Goal: Information Seeking & Learning: Learn about a topic

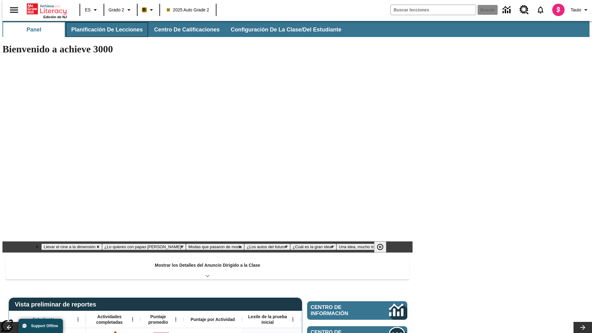
click at [103, 30] on button "Planificación de lecciones" at bounding box center [107, 29] width 82 height 15
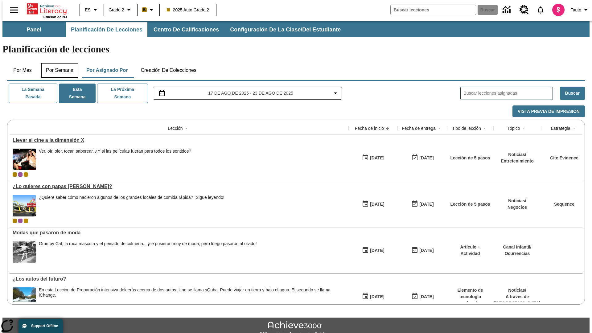
click at [58, 63] on button "Por semana" at bounding box center [59, 70] width 37 height 15
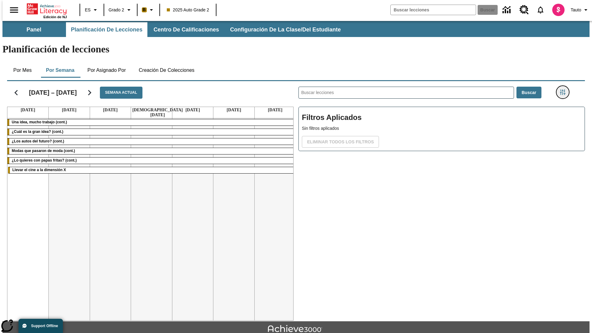
click at [565, 89] on icon "Menú lateral de filtros" at bounding box center [563, 92] width 6 height 6
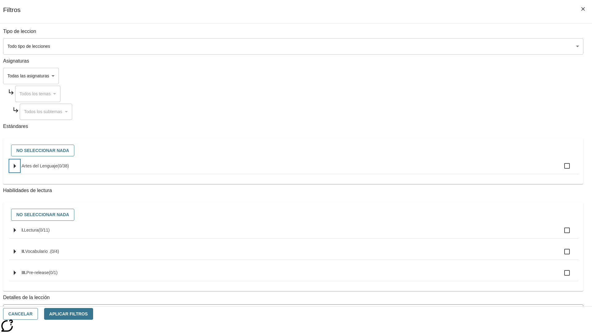
click at [16, 168] on icon "Seleccione estándares" at bounding box center [15, 166] width 2 height 5
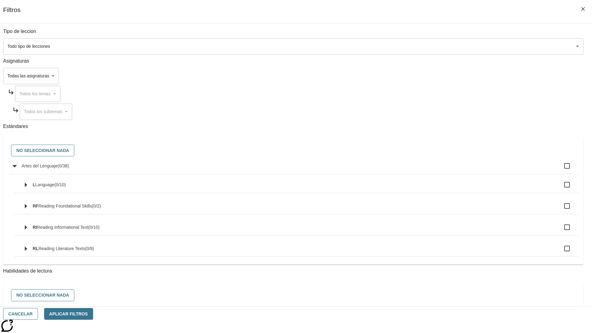
click at [449, 169] on label "Artes del Lenguaje ( 0 / 38 )" at bounding box center [298, 166] width 552 height 13
click at [561, 169] on input "Artes del Lenguaje ( 0 / 38 )" at bounding box center [567, 166] width 13 height 13
checkbox input "true"
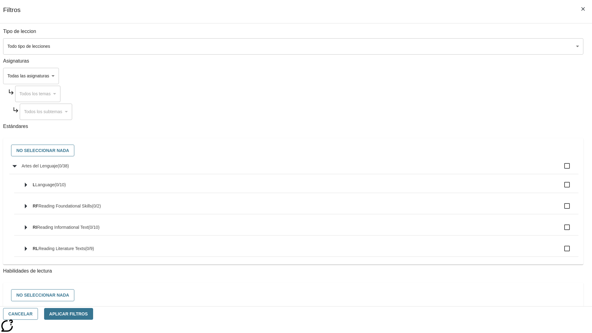
checkbox input "true"
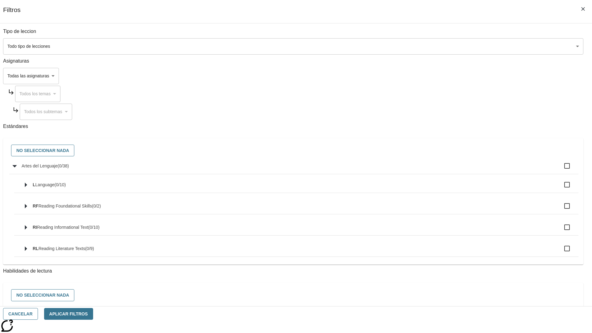
checkbox input "true"
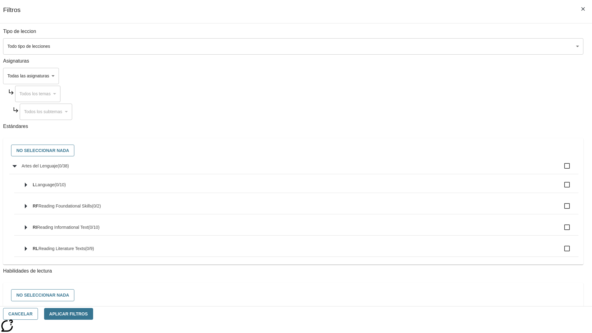
checkbox input "true"
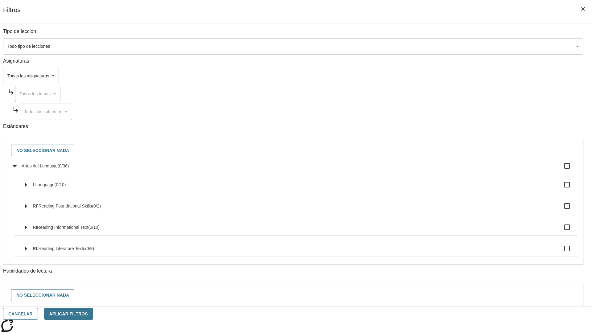
checkbox input "true"
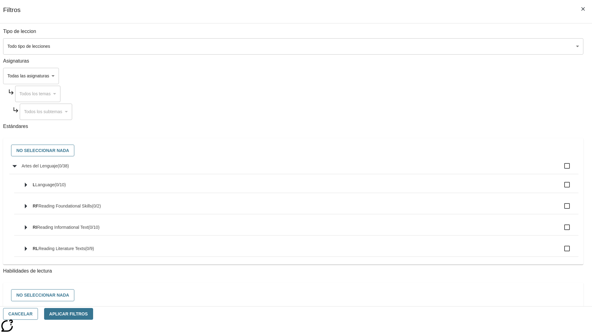
checkbox input "true"
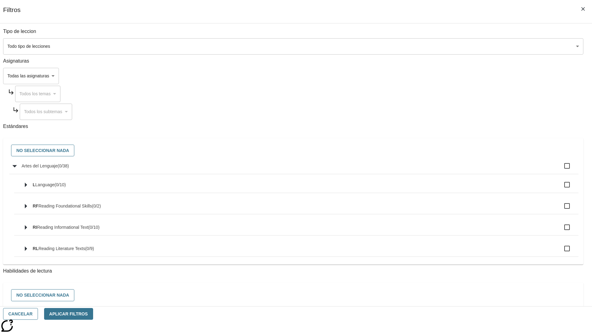
checkbox input "true"
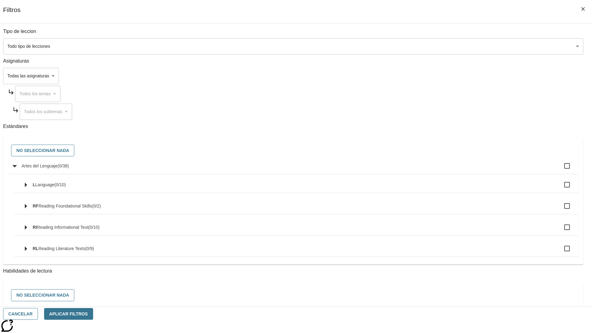
checkbox input "true"
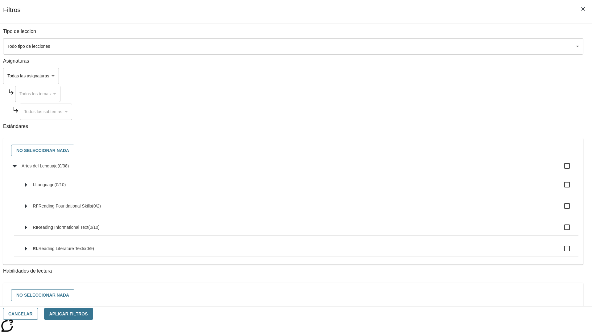
checkbox input "true"
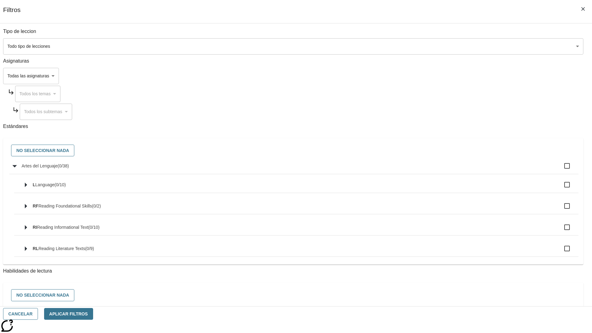
checkbox input "true"
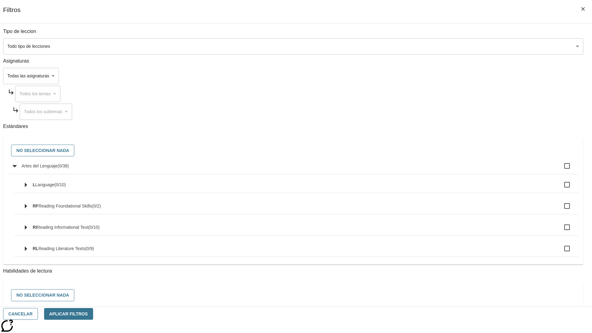
checkbox input "true"
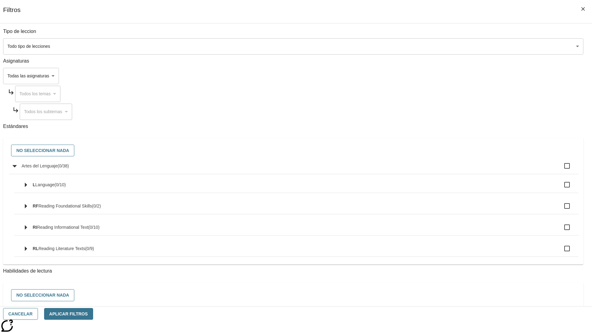
checkbox input "true"
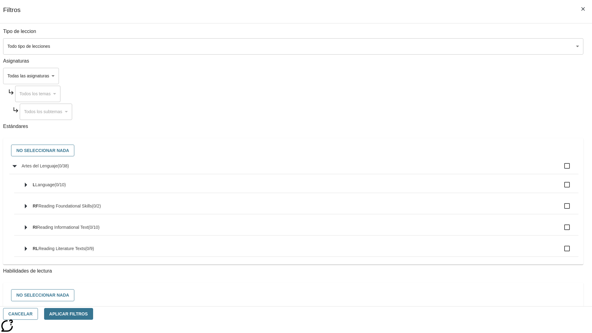
checkbox input "true"
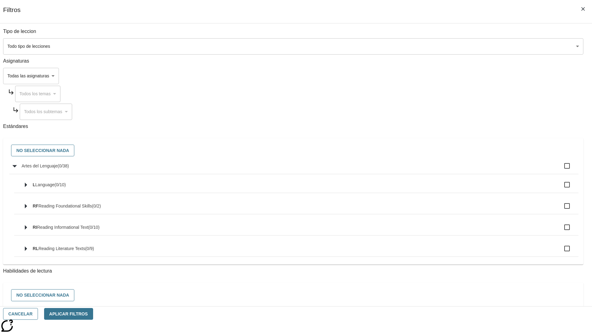
checkbox input "true"
click at [74, 151] on button "No seleccionar nada" at bounding box center [42, 151] width 63 height 12
checkbox input "false"
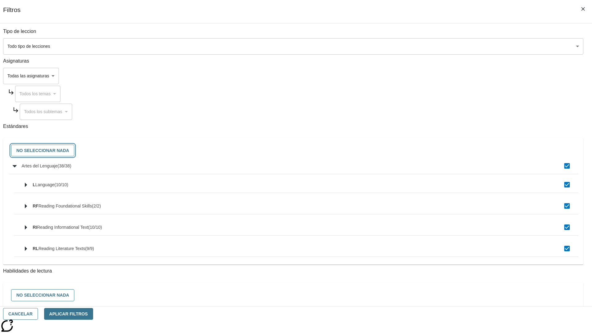
checkbox input "false"
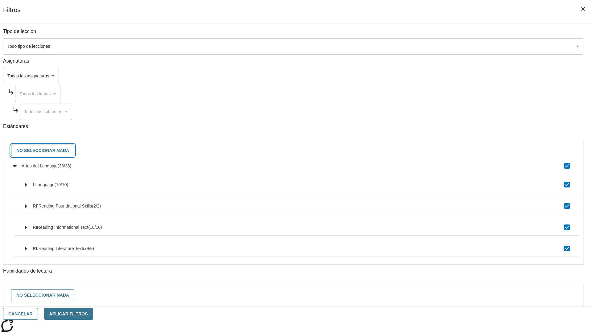
checkbox input "false"
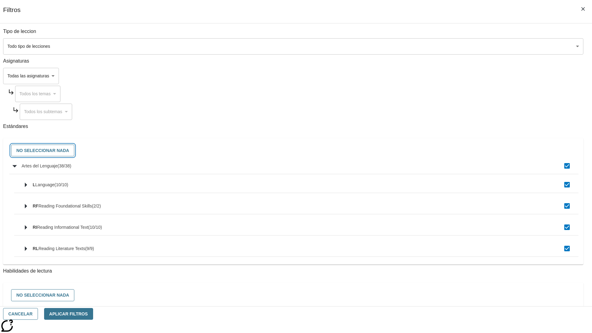
checkbox input "false"
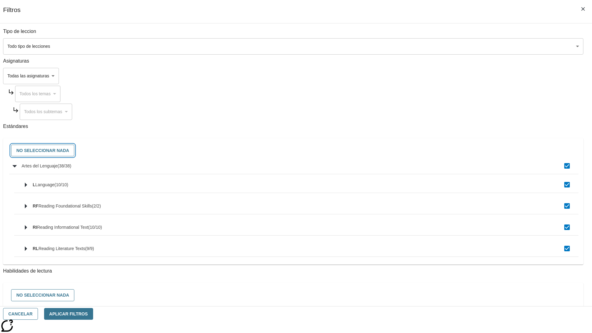
checkbox input "false"
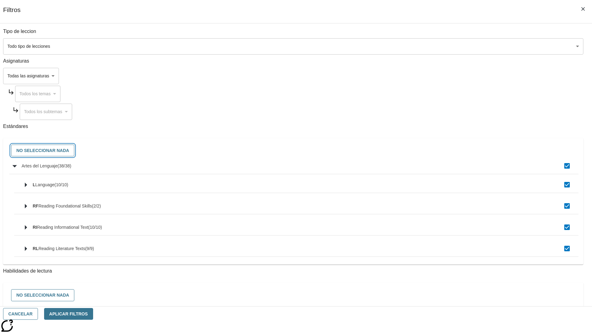
checkbox input "false"
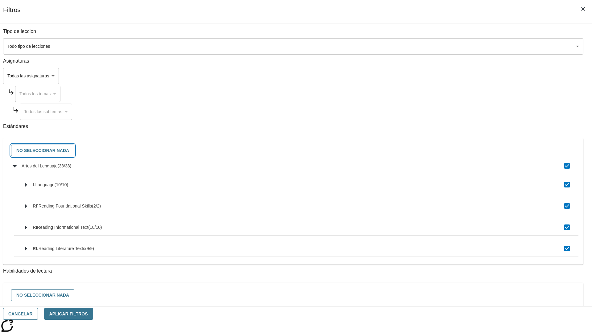
checkbox input "false"
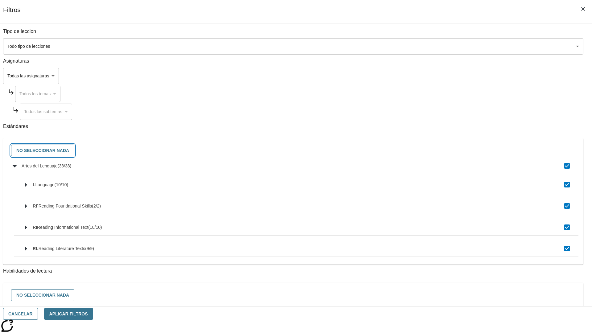
checkbox input "false"
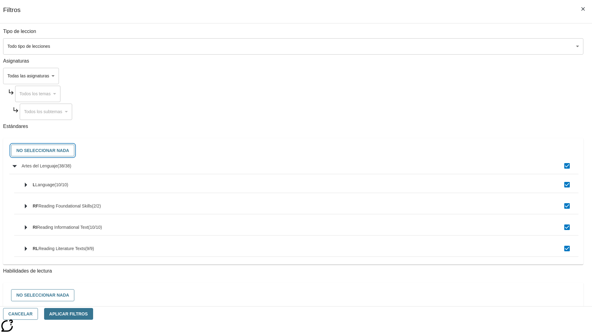
checkbox input "false"
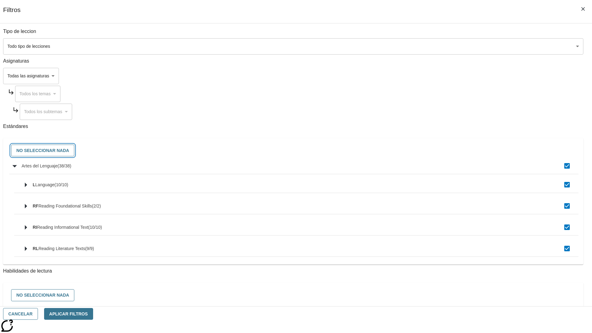
checkbox input "false"
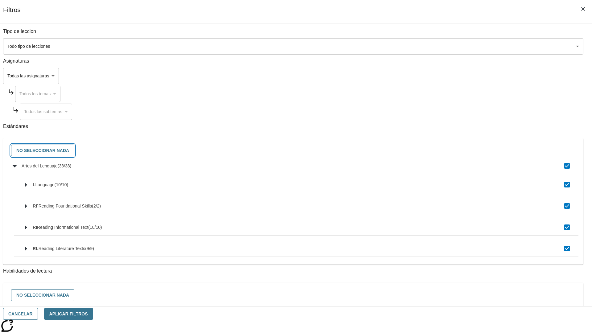
checkbox input "false"
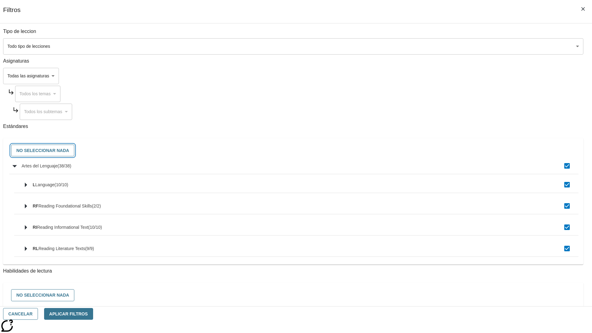
checkbox input "false"
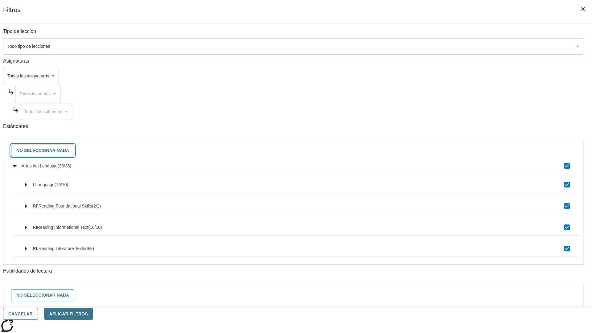
checkbox input "false"
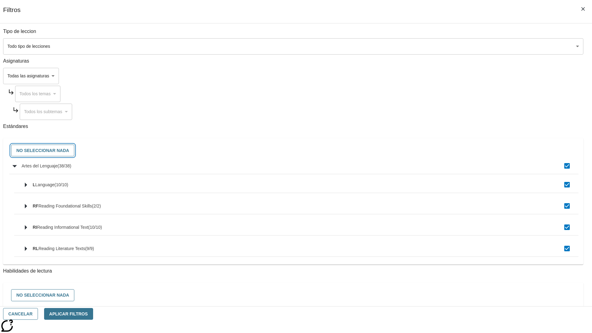
checkbox input "false"
click at [38, 314] on button "Cancelar" at bounding box center [20, 314] width 35 height 12
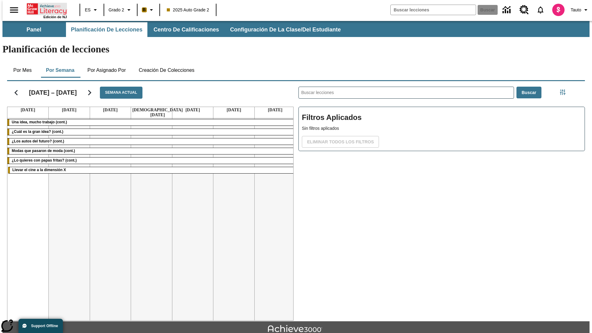
click at [44, 8] on icon "Portada" at bounding box center [47, 9] width 41 height 12
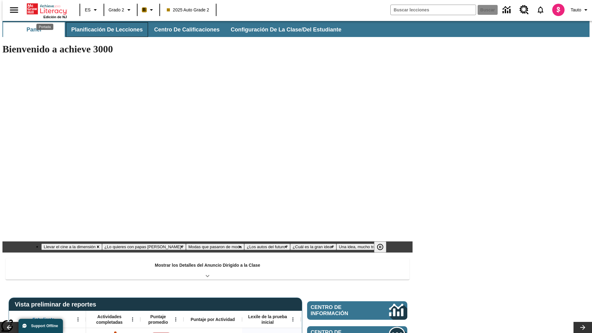
click at [103, 30] on button "Planificación de lecciones" at bounding box center [107, 29] width 82 height 15
